Goal: Find specific page/section

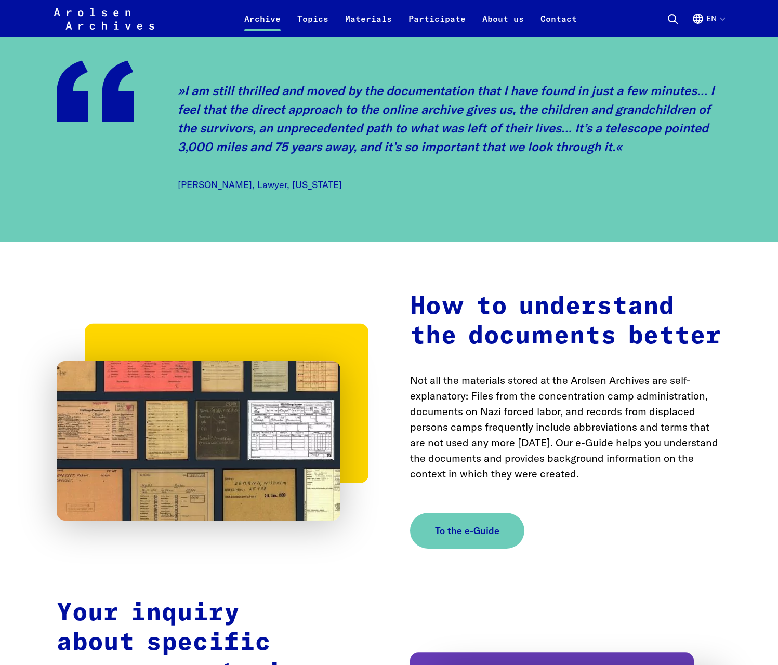
scroll to position [1330, 0]
click at [352, 540] on div "How to understand the documents better Not all the materials stored at the Arol…" at bounding box center [389, 420] width 665 height 257
